Goal: Transaction & Acquisition: Subscribe to service/newsletter

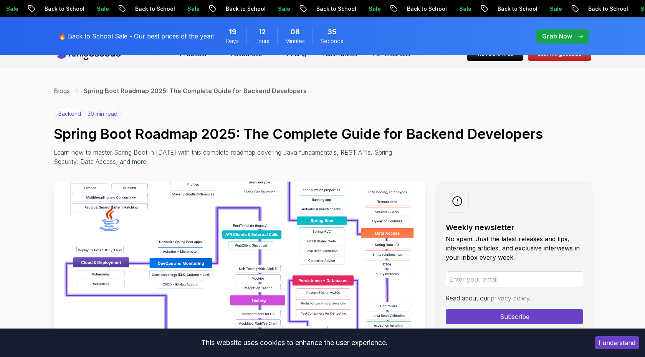
scroll to position [18, 0]
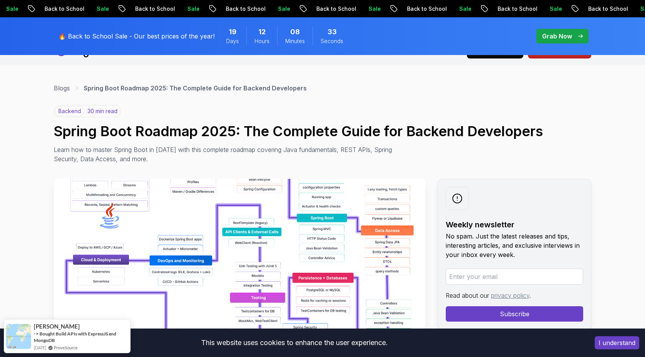
click at [622, 342] on button "I understand" at bounding box center [617, 342] width 45 height 13
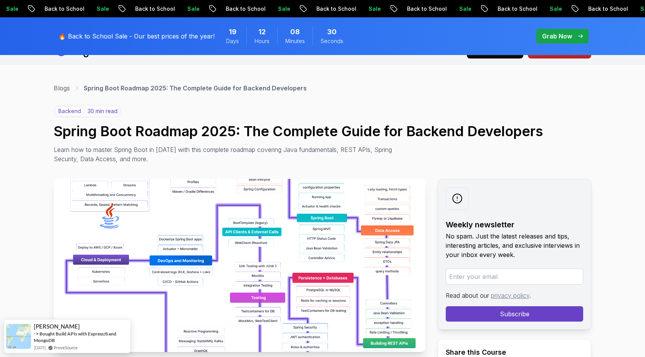
click at [483, 279] on input "email" at bounding box center [515, 276] width 138 height 16
click at [541, 201] on div "Weekly newsletter No spam. Just the latest releases and tips, interesting artic…" at bounding box center [515, 254] width 154 height 151
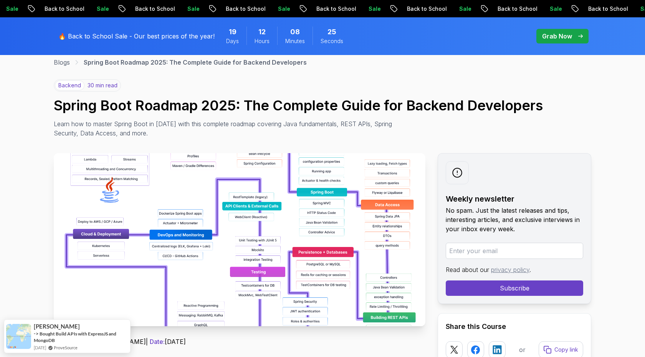
scroll to position [0, 0]
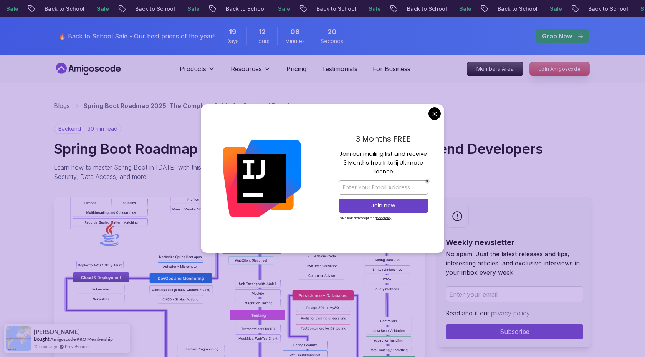
click at [560, 67] on p "Join Amigoscode" at bounding box center [560, 68] width 60 height 13
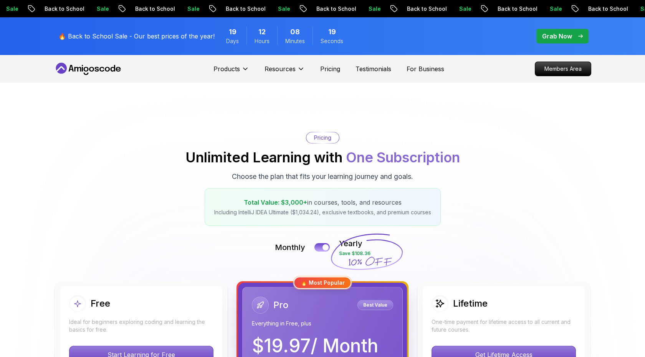
click at [155, 218] on div "Pricing Unlimited Learning with One Subscription Choose the plan that fits your…" at bounding box center [323, 179] width 538 height 94
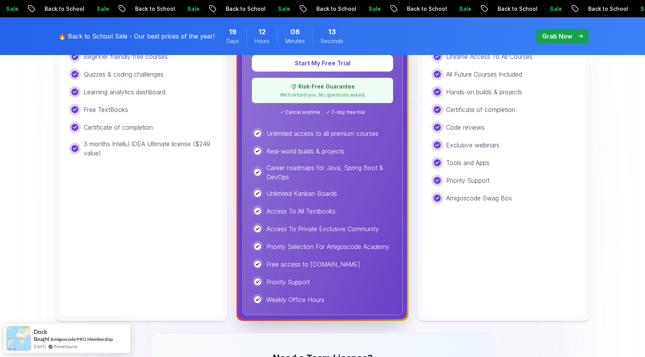
scroll to position [206, 0]
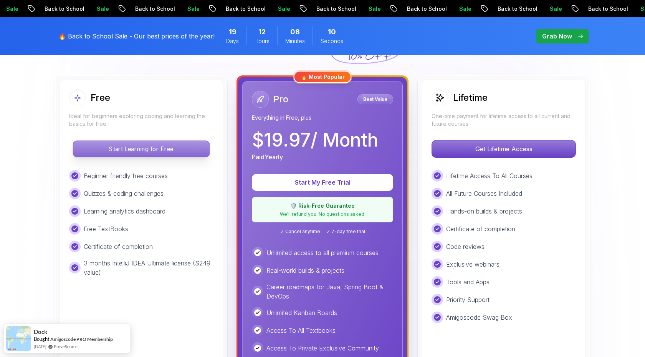
click at [154, 148] on p "Start Learning for Free" at bounding box center [141, 149] width 136 height 16
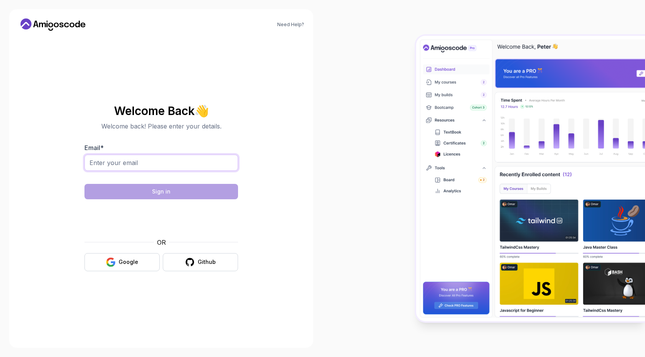
click at [159, 166] on input "Email *" at bounding box center [162, 162] width 154 height 16
type input "vmh26122004@gmail.com"
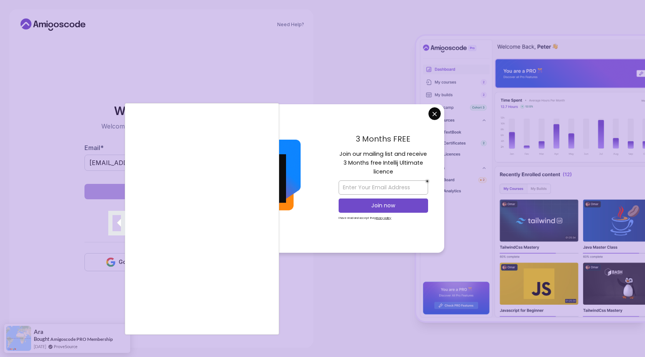
click at [397, 188] on div at bounding box center [322, 178] width 645 height 357
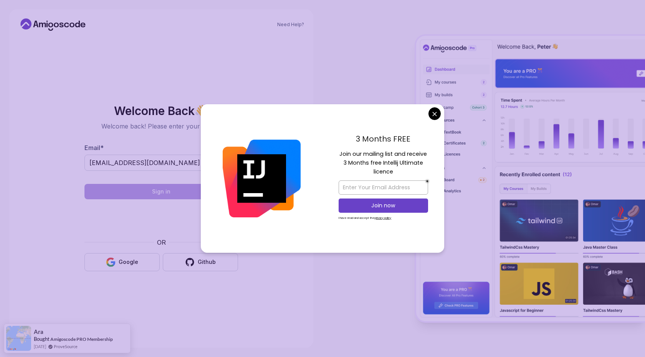
click at [434, 110] on body "Need Help? Welcome Back 👋 Welcome back! Please enter your details. Email * vmh2…" at bounding box center [322, 178] width 645 height 357
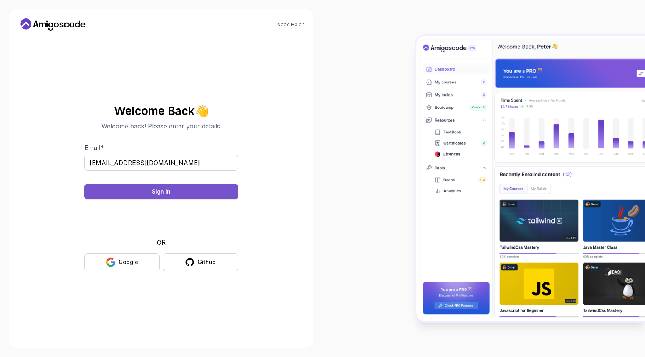
click at [185, 188] on button "Sign in" at bounding box center [162, 191] width 154 height 15
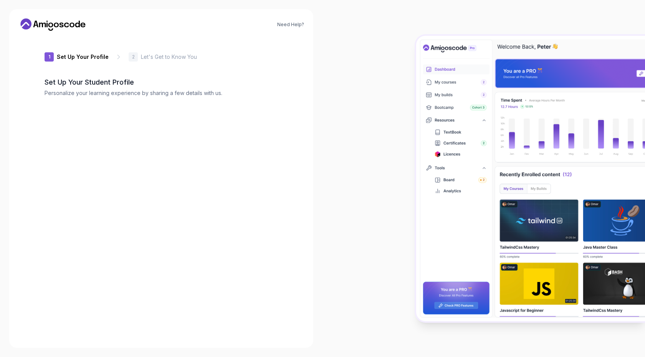
type input "wittywolf6a584"
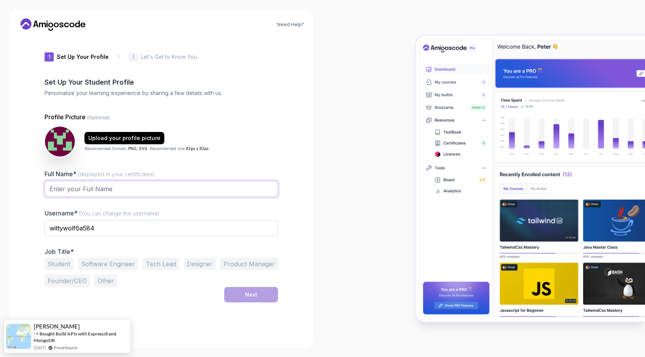
click at [140, 188] on input "Full Name* (displayed in your certificates)" at bounding box center [162, 189] width 234 height 16
type input "Shoyo"
click at [101, 230] on input "wittywolf6a584" at bounding box center [162, 228] width 234 height 16
type input "shoyo"
click at [73, 263] on button "Student" at bounding box center [59, 263] width 29 height 12
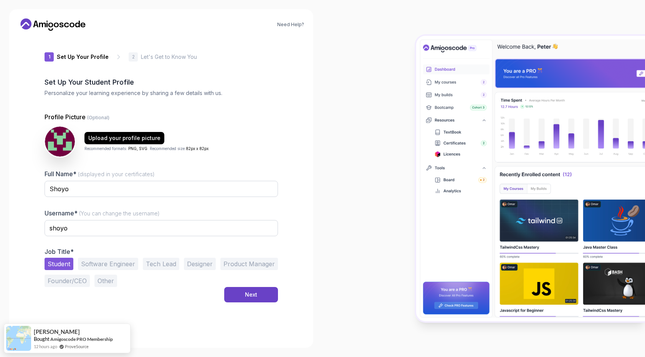
click at [102, 263] on button "Software Engineer" at bounding box center [108, 263] width 60 height 12
click at [46, 263] on button "Student" at bounding box center [59, 263] width 29 height 12
click at [239, 289] on button "Next" at bounding box center [251, 294] width 54 height 15
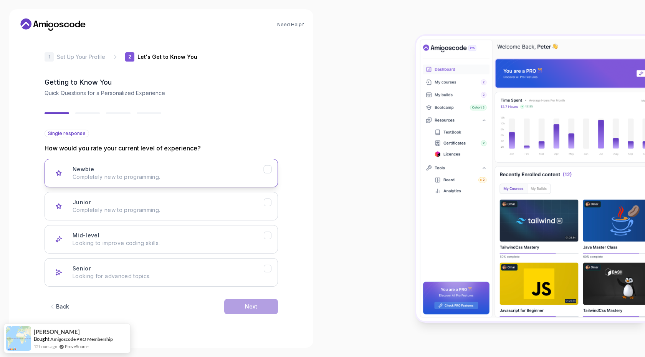
click at [235, 178] on p "Completely new to programming." at bounding box center [168, 177] width 191 height 8
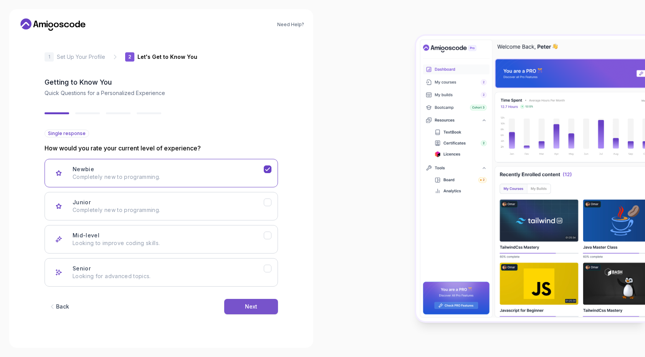
click at [250, 307] on div "Next" at bounding box center [251, 306] width 12 height 8
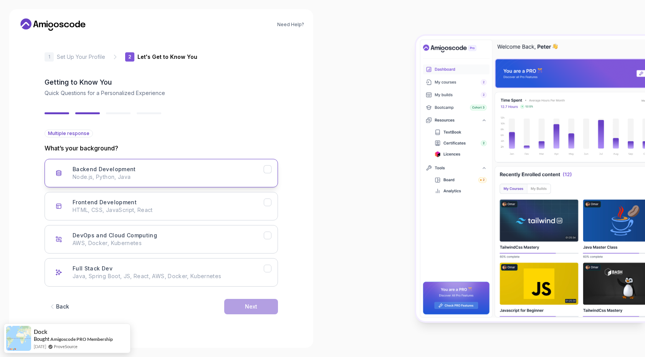
click at [274, 181] on button "Backend Development Node.js, Python, Java" at bounding box center [162, 173] width 234 height 28
click at [263, 274] on p "Java, Spring Boot, JS, React, AWS, Docker, Kubernetes" at bounding box center [168, 276] width 191 height 8
click at [259, 303] on button "Next" at bounding box center [251, 306] width 54 height 15
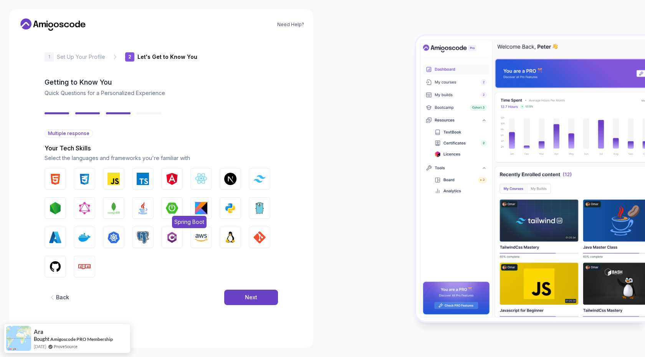
click at [167, 209] on img "button" at bounding box center [172, 208] width 12 height 12
click at [137, 212] on img "button" at bounding box center [143, 208] width 12 height 12
click at [257, 233] on img "button" at bounding box center [260, 237] width 12 height 12
click at [257, 291] on button "Next" at bounding box center [251, 296] width 54 height 15
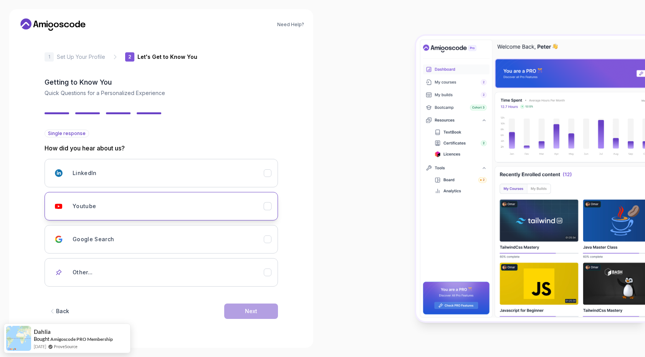
click at [253, 208] on div "Youtube" at bounding box center [168, 205] width 191 height 15
click at [253, 307] on div "Next" at bounding box center [251, 311] width 12 height 8
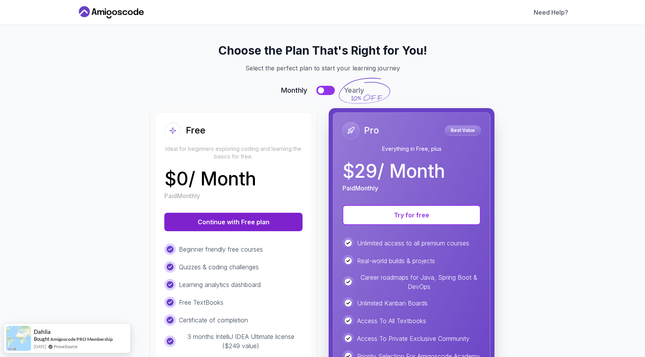
click at [257, 219] on button "Continue with Free plan" at bounding box center [233, 221] width 138 height 18
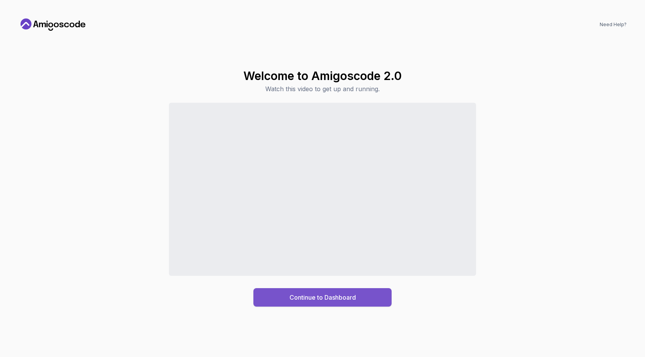
click at [305, 296] on div "Continue to Dashboard" at bounding box center [323, 296] width 66 height 9
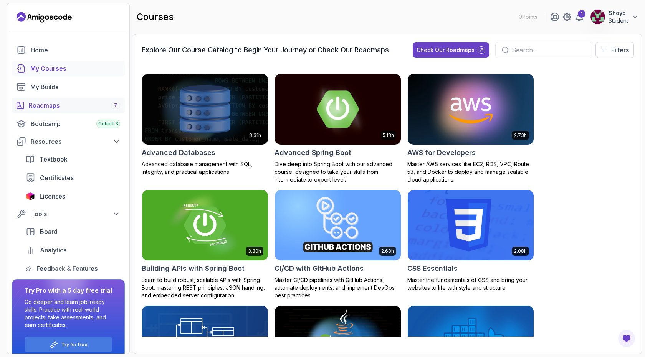
click at [55, 102] on div "Roadmaps 7" at bounding box center [74, 105] width 91 height 9
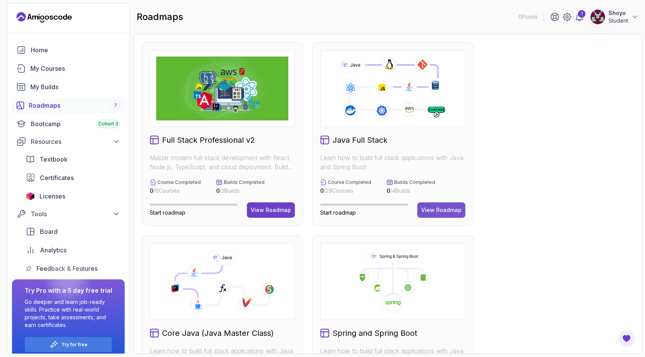
click at [442, 207] on div "View Roadmap" at bounding box center [441, 210] width 40 height 8
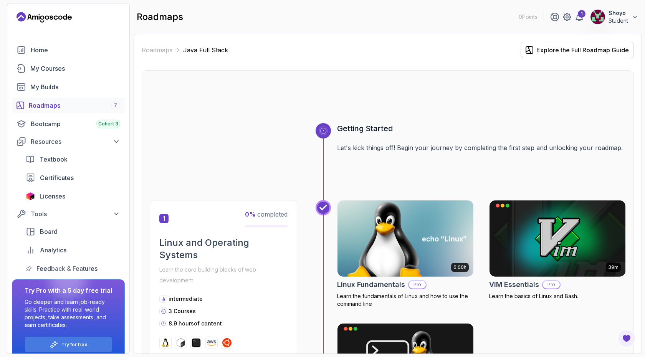
click at [387, 242] on img at bounding box center [405, 238] width 143 height 80
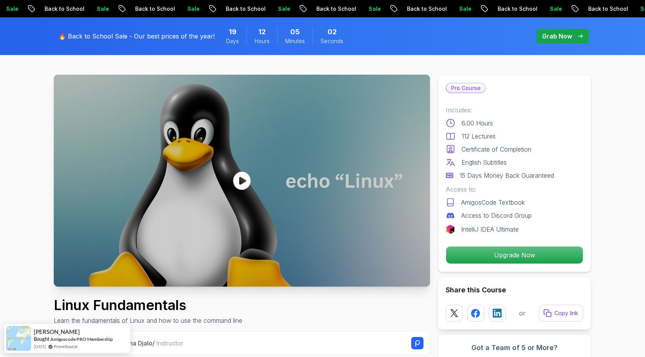
click at [512, 249] on p "Upgrade Now" at bounding box center [514, 254] width 137 height 17
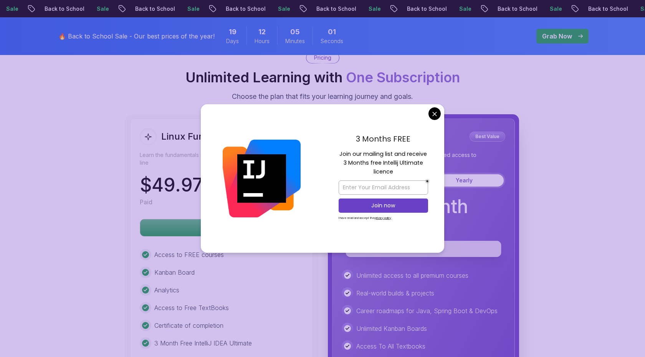
scroll to position [1704, 0]
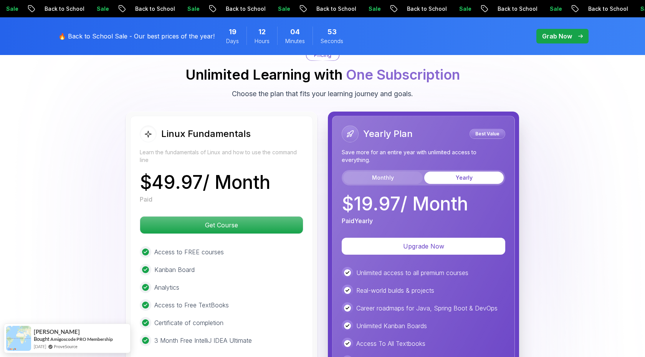
click at [398, 180] on button "Monthly" at bounding box center [383, 177] width 80 height 12
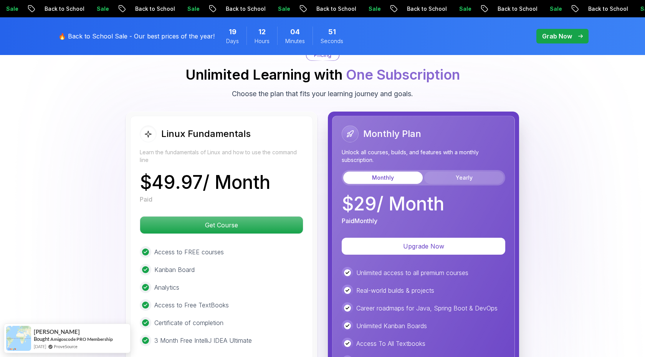
click at [460, 178] on button "Yearly" at bounding box center [465, 177] width 80 height 12
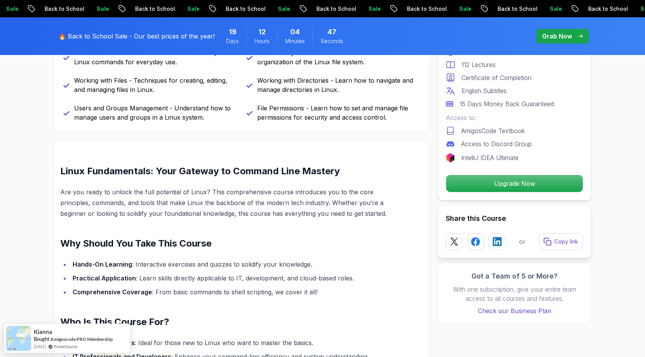
scroll to position [0, 0]
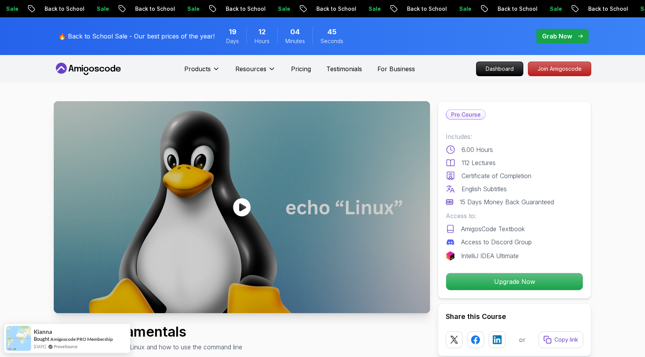
click at [552, 34] on p "Grab Now" at bounding box center [558, 36] width 30 height 9
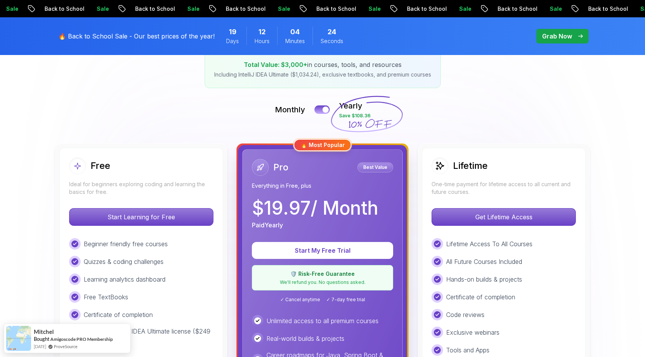
scroll to position [137, 0]
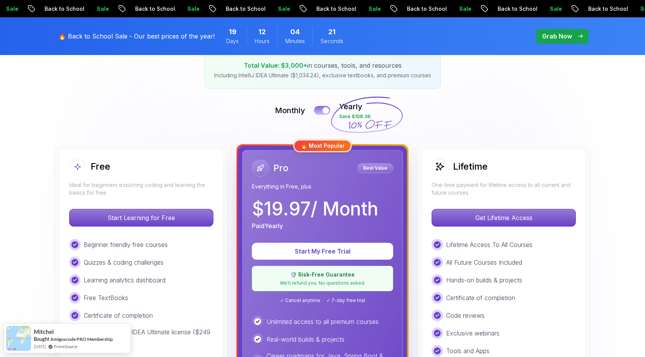
click at [323, 107] on button at bounding box center [322, 110] width 16 height 9
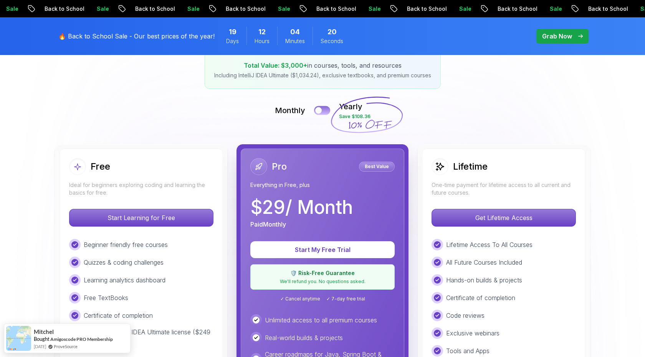
click at [323, 107] on button at bounding box center [322, 110] width 16 height 9
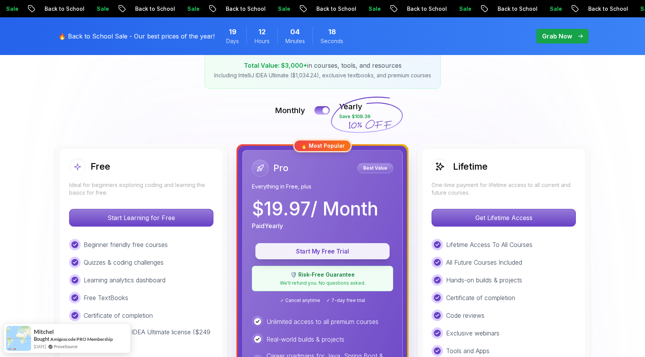
click at [304, 250] on p "Start My Free Trial" at bounding box center [322, 251] width 117 height 9
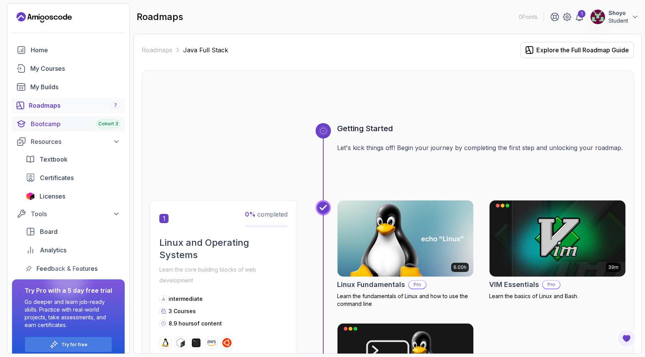
click at [66, 119] on div "Bootcamp Cohort 3" at bounding box center [76, 123] width 90 height 9
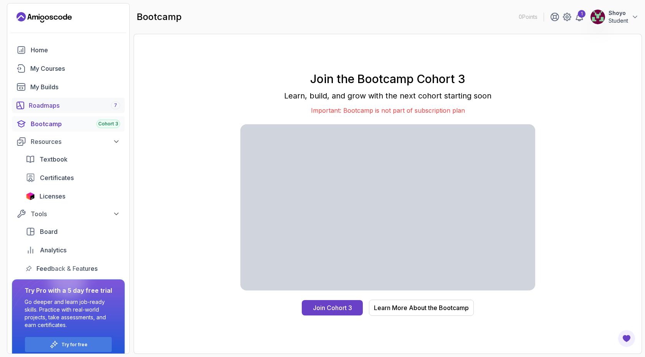
click at [45, 99] on link "Roadmaps 7" at bounding box center [68, 105] width 113 height 15
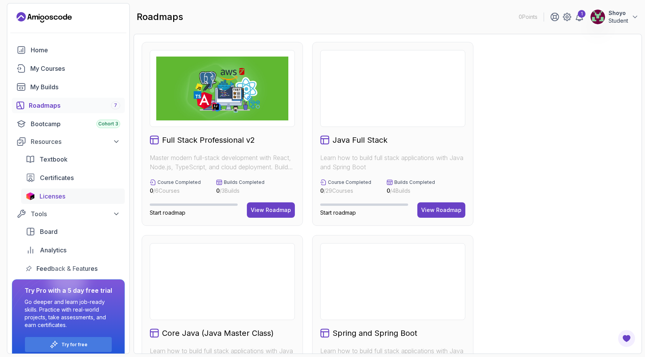
click at [33, 190] on link "Licenses" at bounding box center [73, 195] width 104 height 15
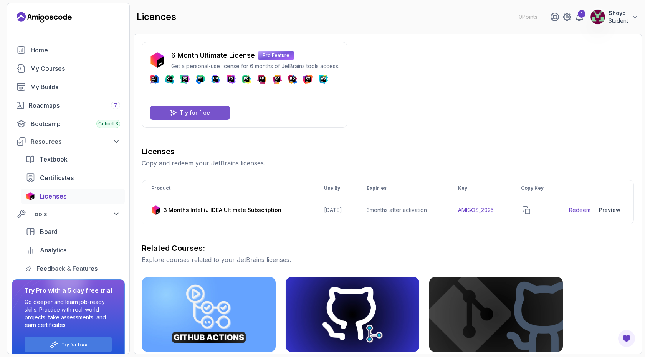
click at [218, 114] on div "Try for free" at bounding box center [190, 113] width 81 height 14
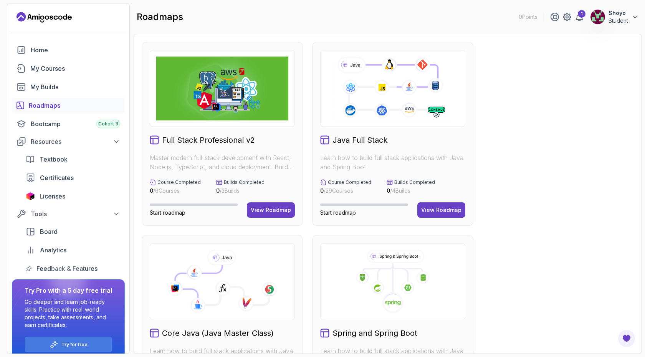
click at [52, 193] on span "Licenses" at bounding box center [53, 195] width 26 height 9
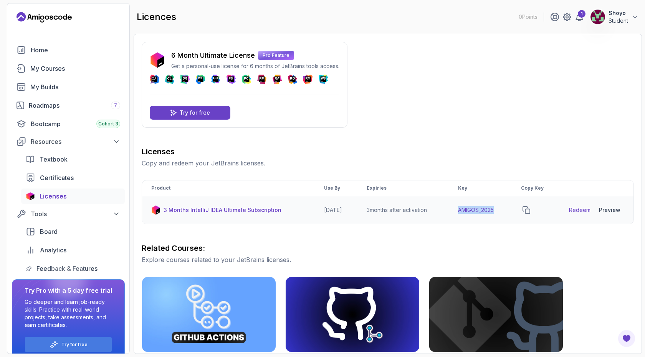
drag, startPoint x: 460, startPoint y: 208, endPoint x: 500, endPoint y: 214, distance: 40.0
click at [500, 214] on td "AMIGOS_2025" at bounding box center [480, 210] width 63 height 28
copy td "AMIGOS_2025"
click at [466, 236] on div "Licenses Copy and redeem your JetBrains licenses. Product Use By Expiries Key C…" at bounding box center [388, 326] width 493 height 360
click at [56, 143] on div "Resources" at bounding box center [76, 141] width 90 height 9
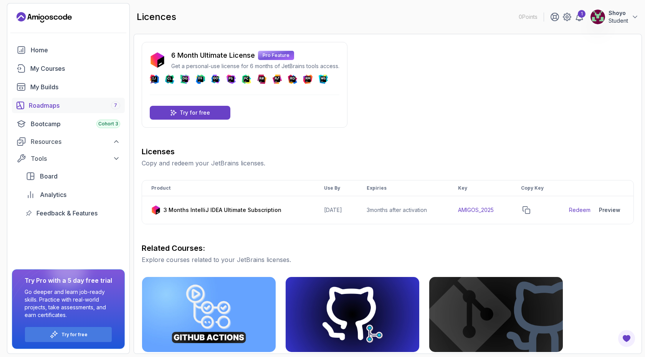
click at [32, 105] on div "Roadmaps 7" at bounding box center [74, 105] width 91 height 9
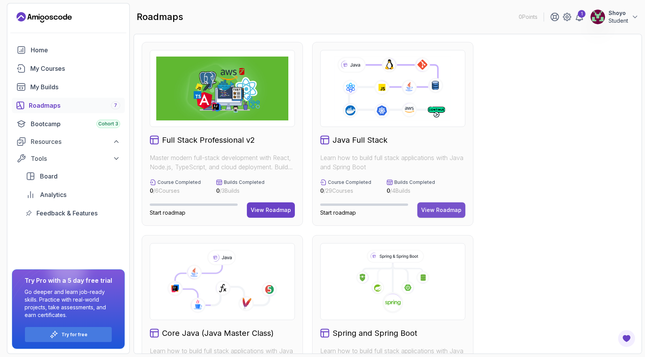
click at [440, 210] on div "View Roadmap" at bounding box center [441, 210] width 40 height 8
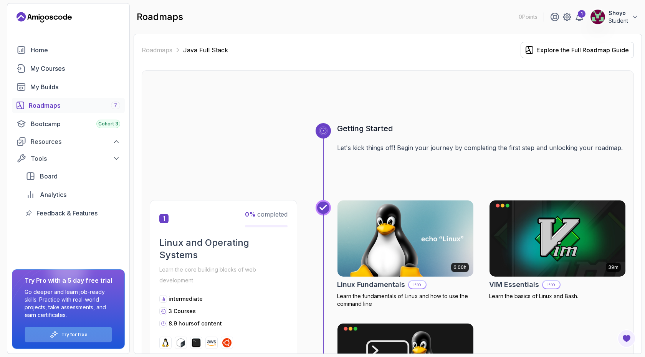
click at [76, 339] on div "Try for free" at bounding box center [68, 334] width 87 height 15
click at [81, 336] on p "Try for free" at bounding box center [74, 334] width 26 height 6
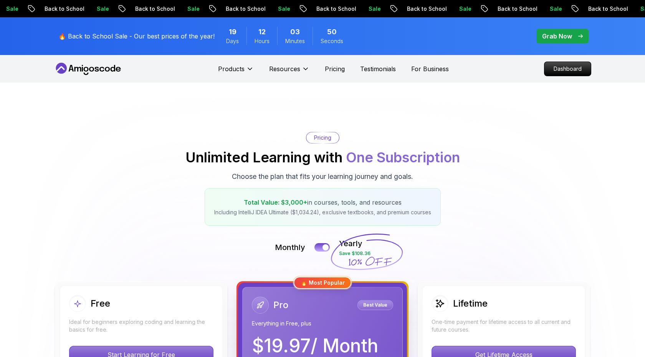
click at [183, 163] on div "Pricing Unlimited Learning with One Subscription Choose the plan that fits your…" at bounding box center [323, 179] width 538 height 94
click at [128, 346] on p "Start Learning for Free" at bounding box center [142, 354] width 144 height 17
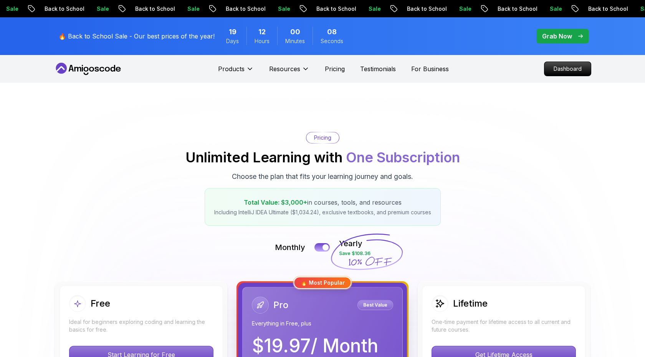
click at [357, 225] on icon at bounding box center [367, 252] width 74 height 68
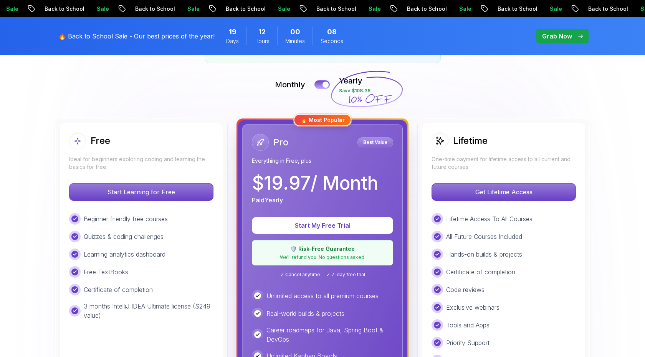
click at [148, 261] on div "Beginner friendly free courses Quizzes & coding challenges Learning analytics d…" at bounding box center [141, 266] width 144 height 107
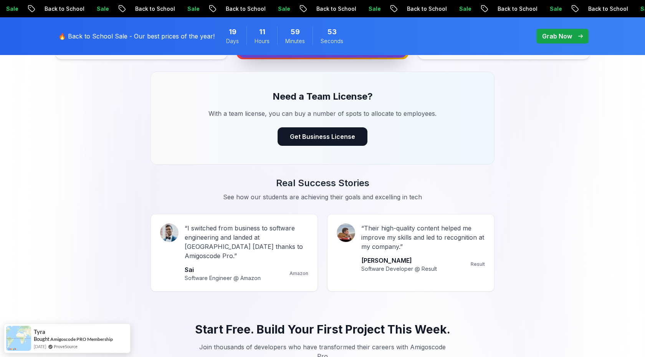
scroll to position [0, 0]
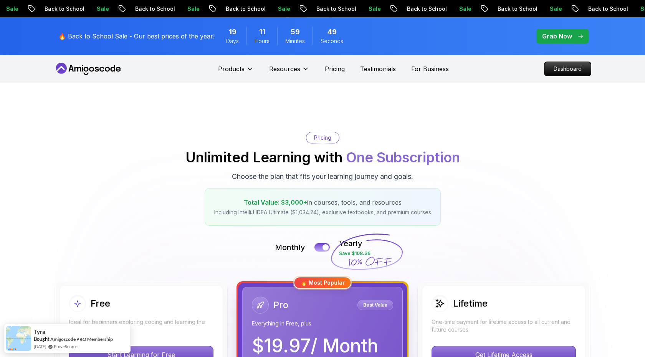
click at [556, 37] on p "Grab Now" at bounding box center [558, 36] width 30 height 9
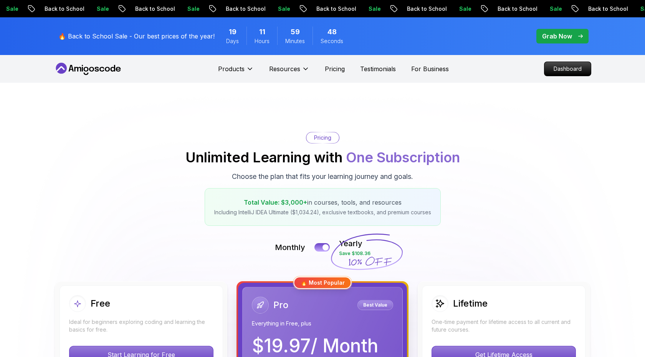
click at [556, 37] on p "Grab Now" at bounding box center [558, 36] width 30 height 9
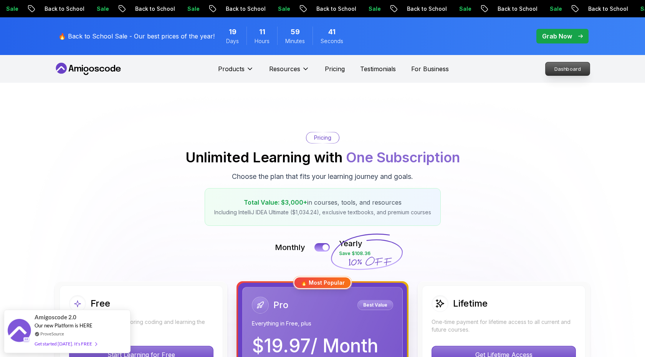
click at [559, 66] on p "Dashboard" at bounding box center [568, 68] width 44 height 13
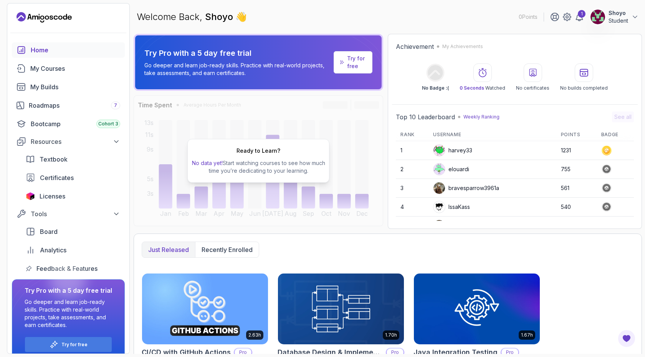
click at [254, 183] on div "Ready to Learn? No data yet! Start watching courses to see how much time you’re…" at bounding box center [259, 160] width 250 height 131
